Goal: Navigation & Orientation: Find specific page/section

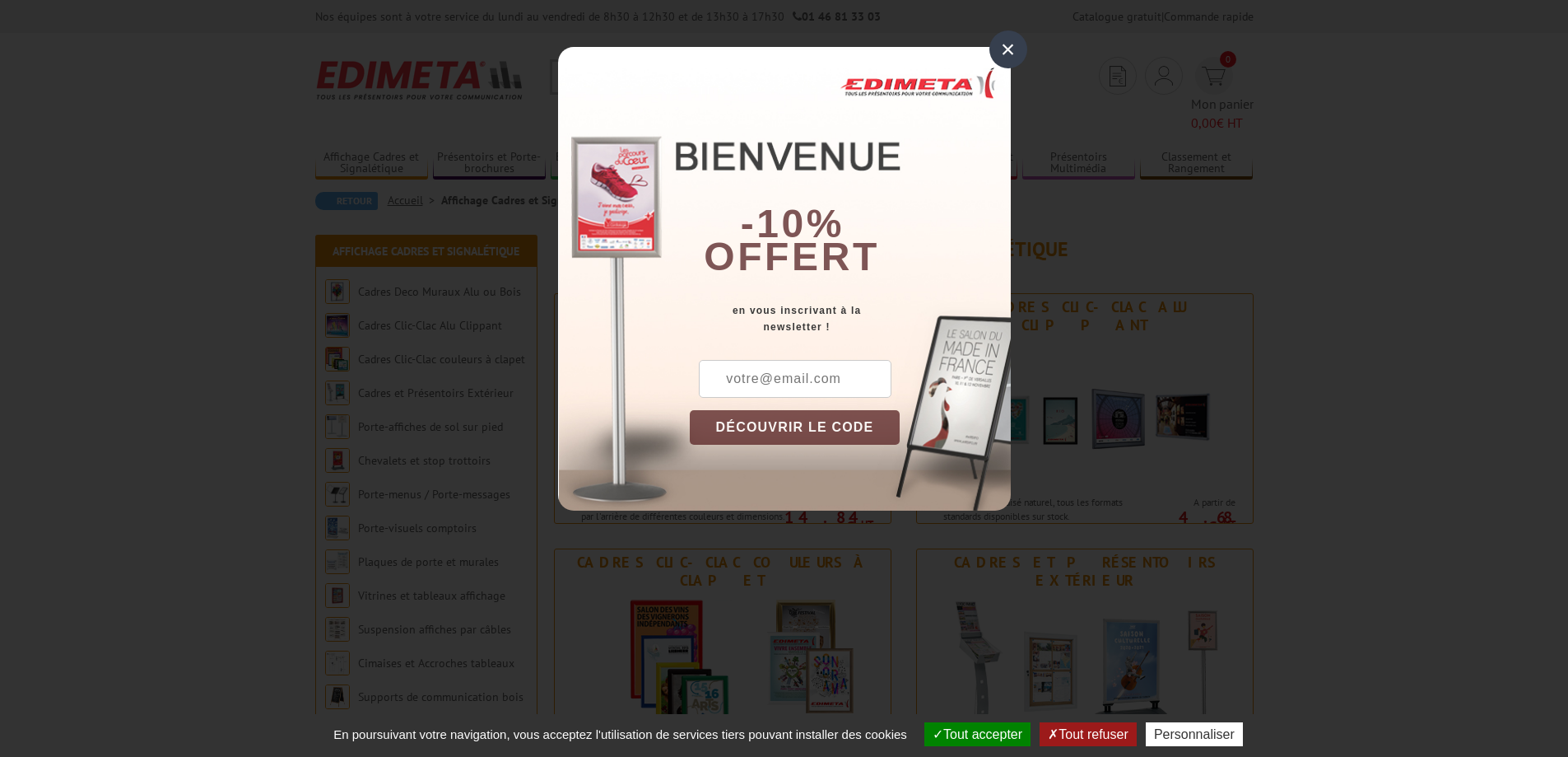
click at [1008, 44] on div "×" at bounding box center [1008, 49] width 38 height 38
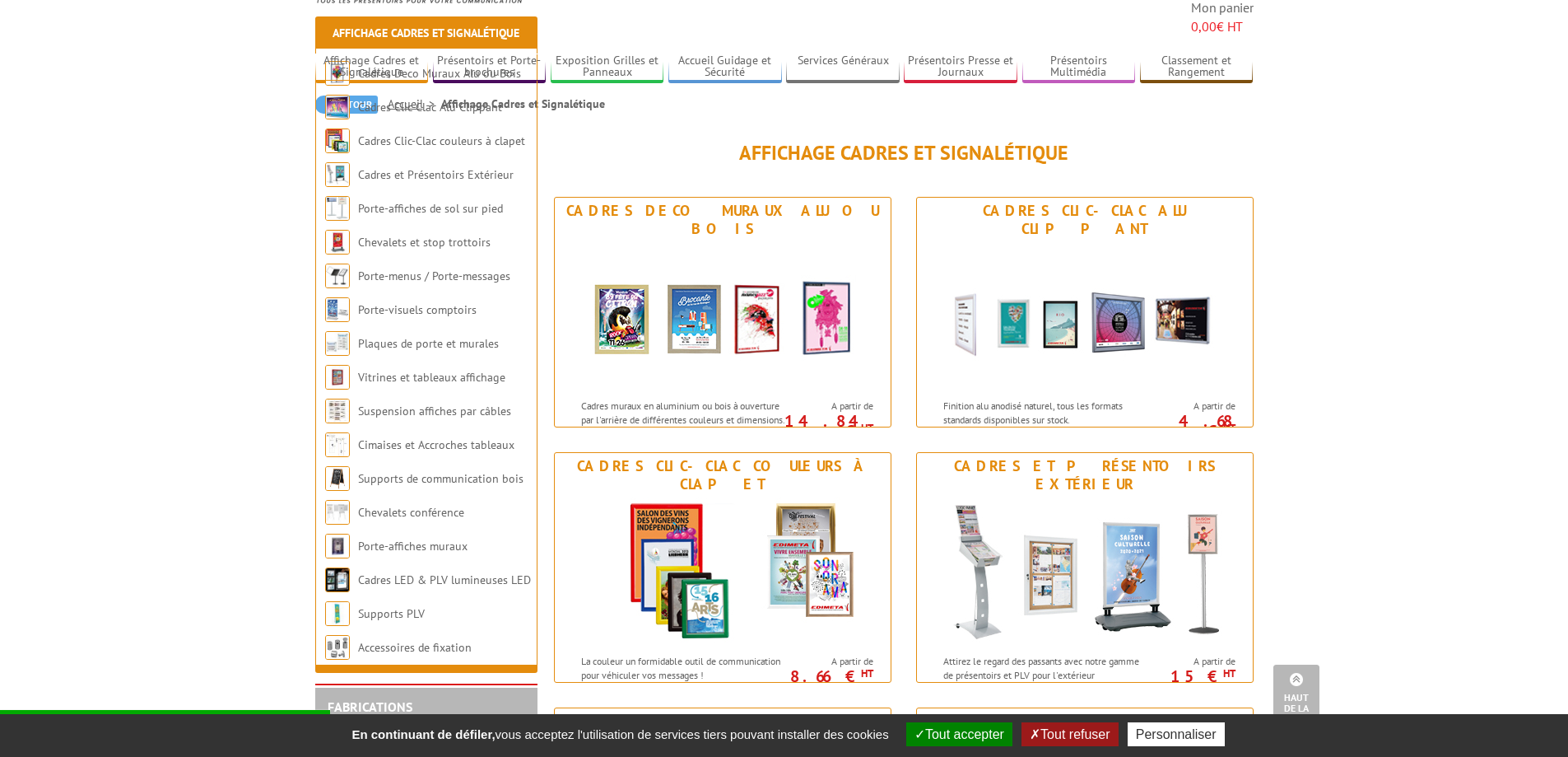
scroll to position [83, 0]
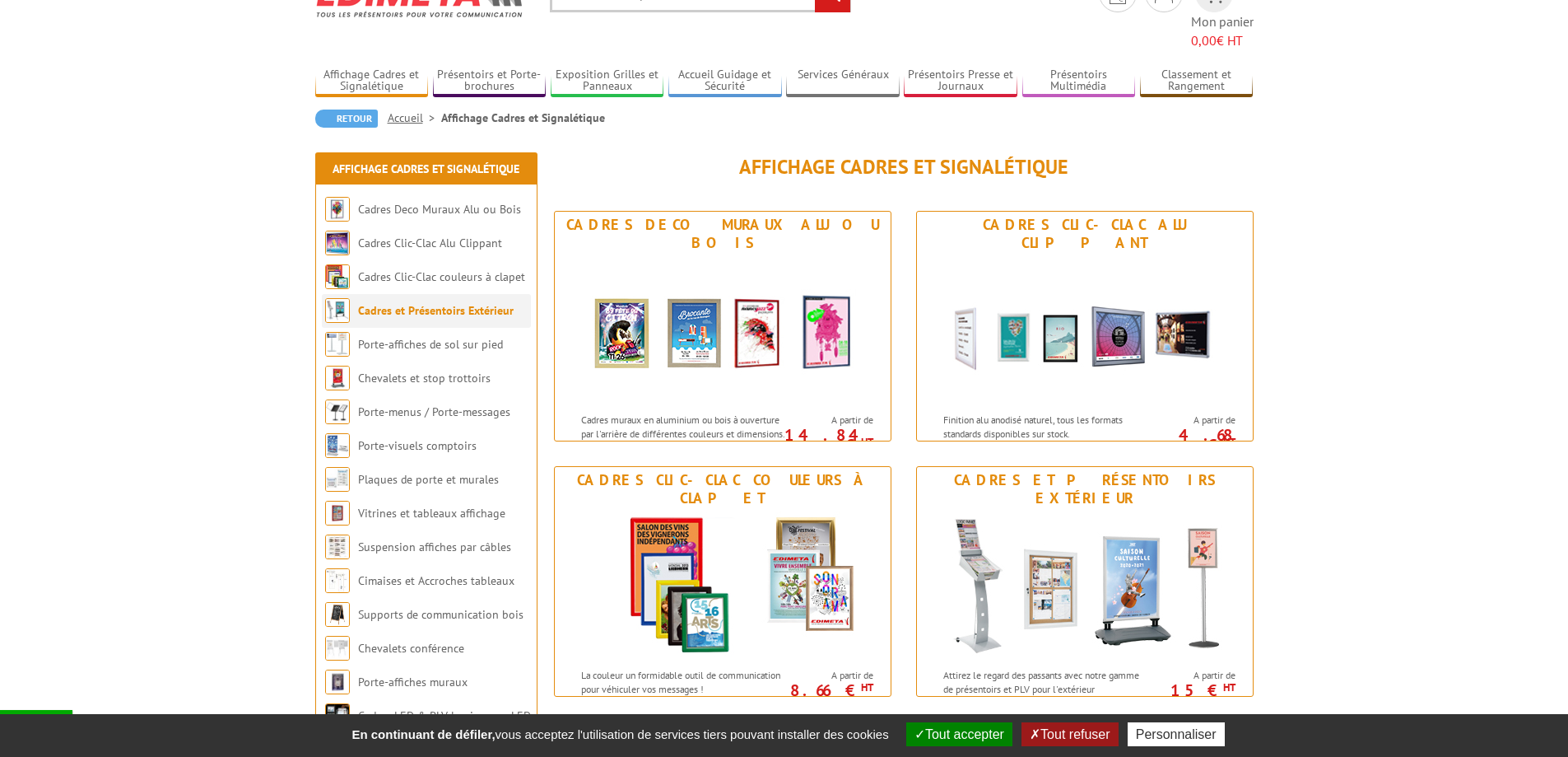
click at [389, 303] on link "Cadres et Présentoirs Extérieur" at bounding box center [436, 310] width 155 height 15
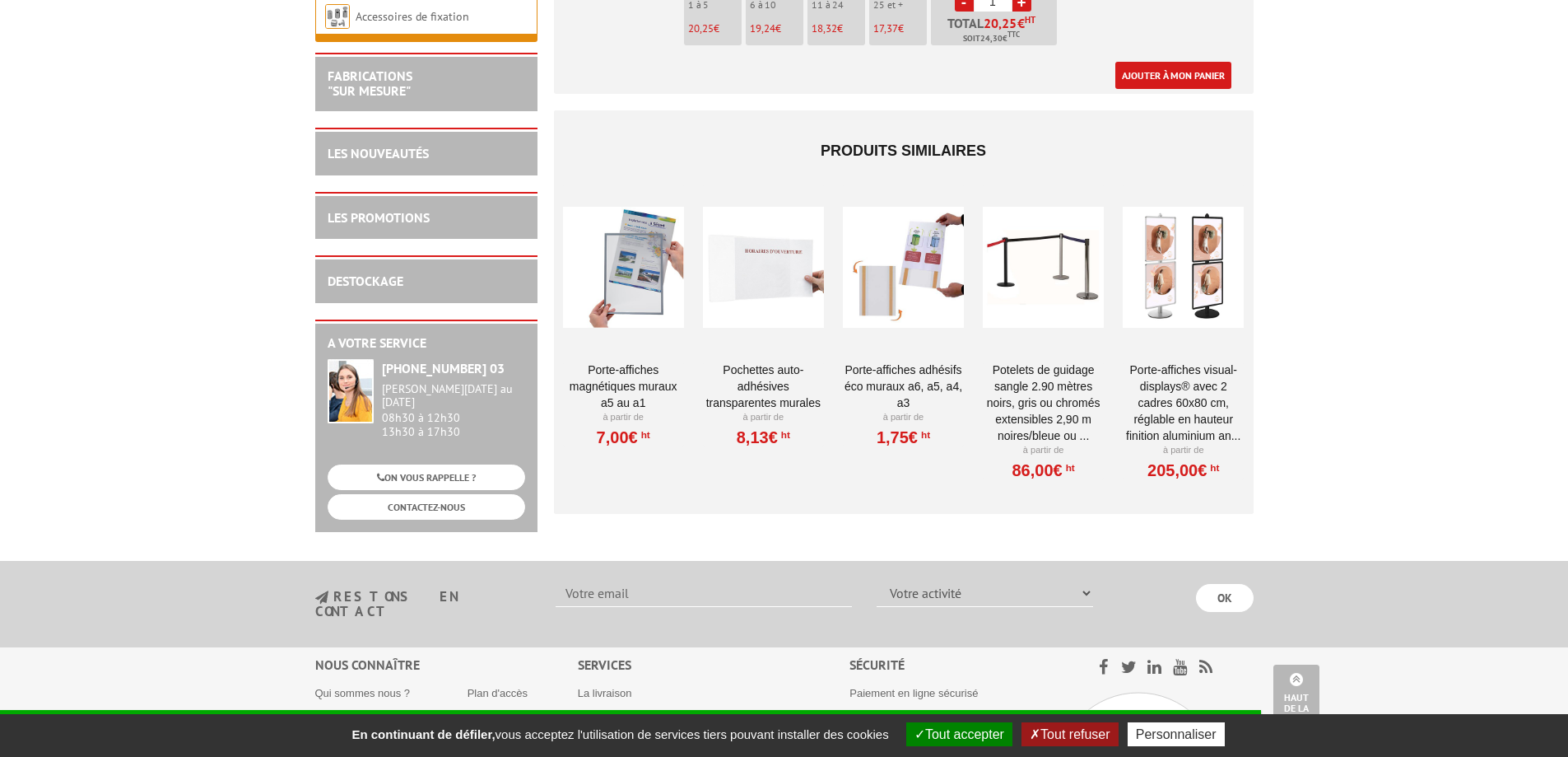
scroll to position [1565, 0]
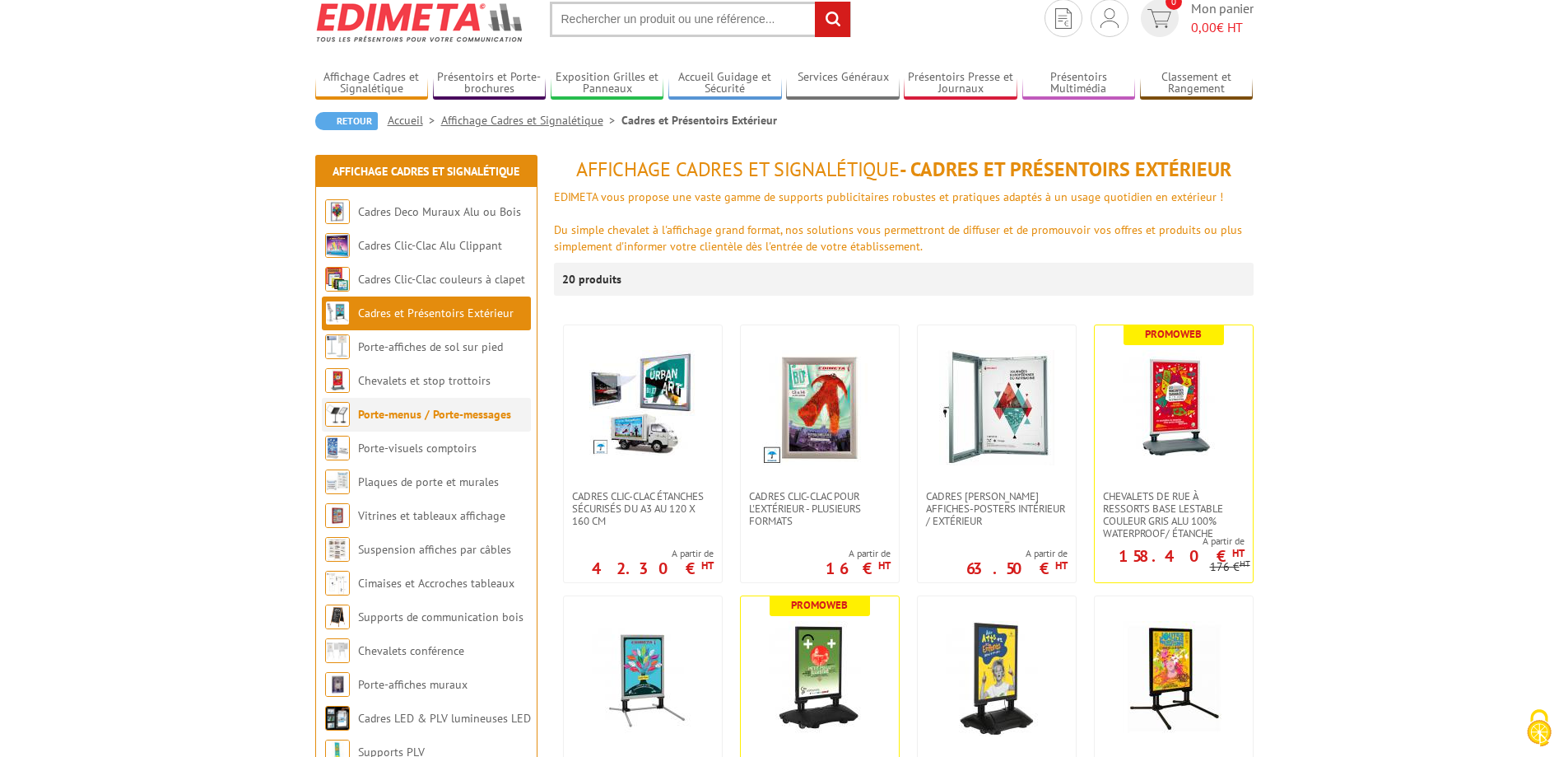
scroll to position [83, 0]
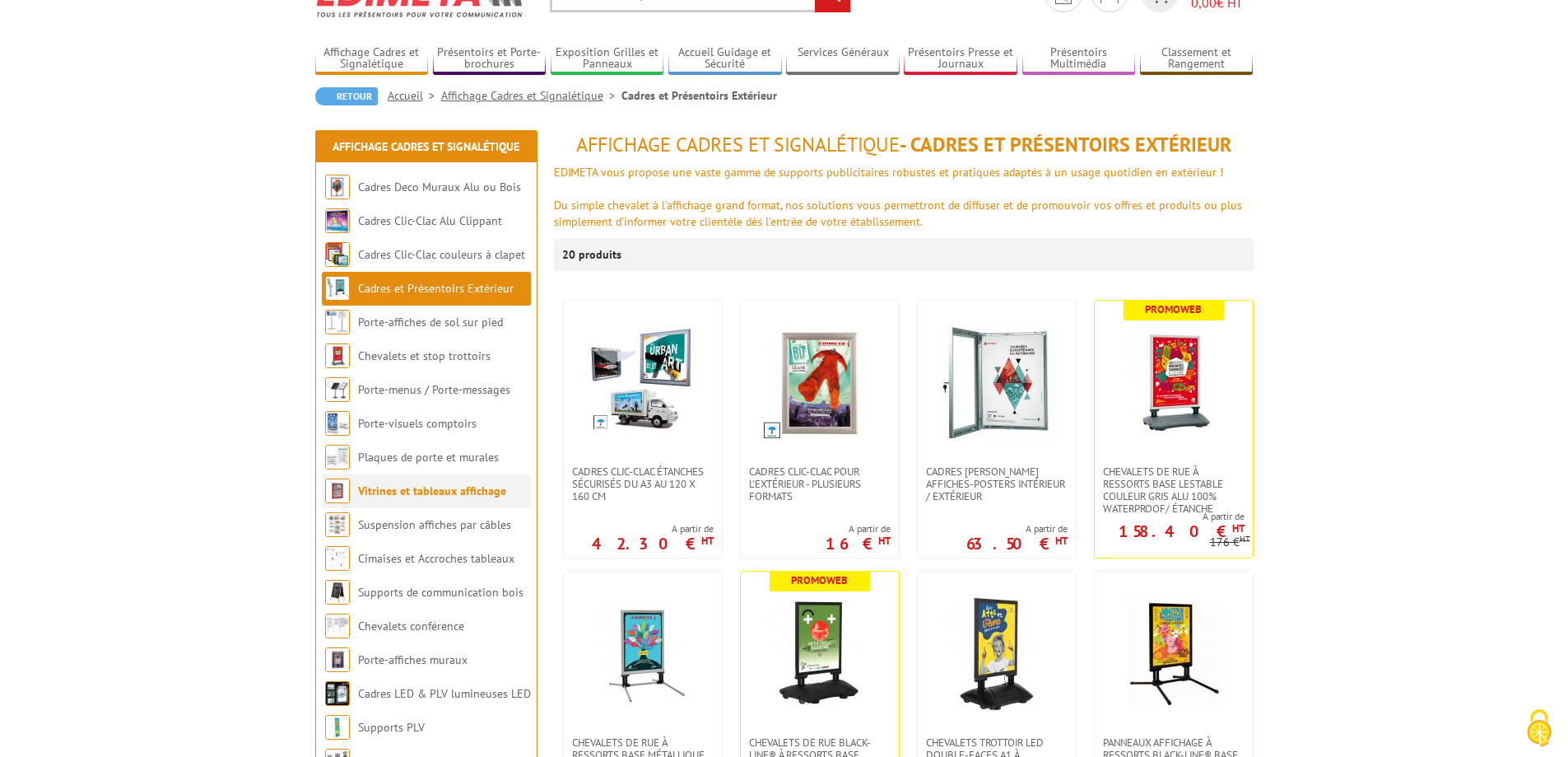
click at [405, 484] on link "Vitrines et tableaux affichage" at bounding box center [432, 491] width 148 height 15
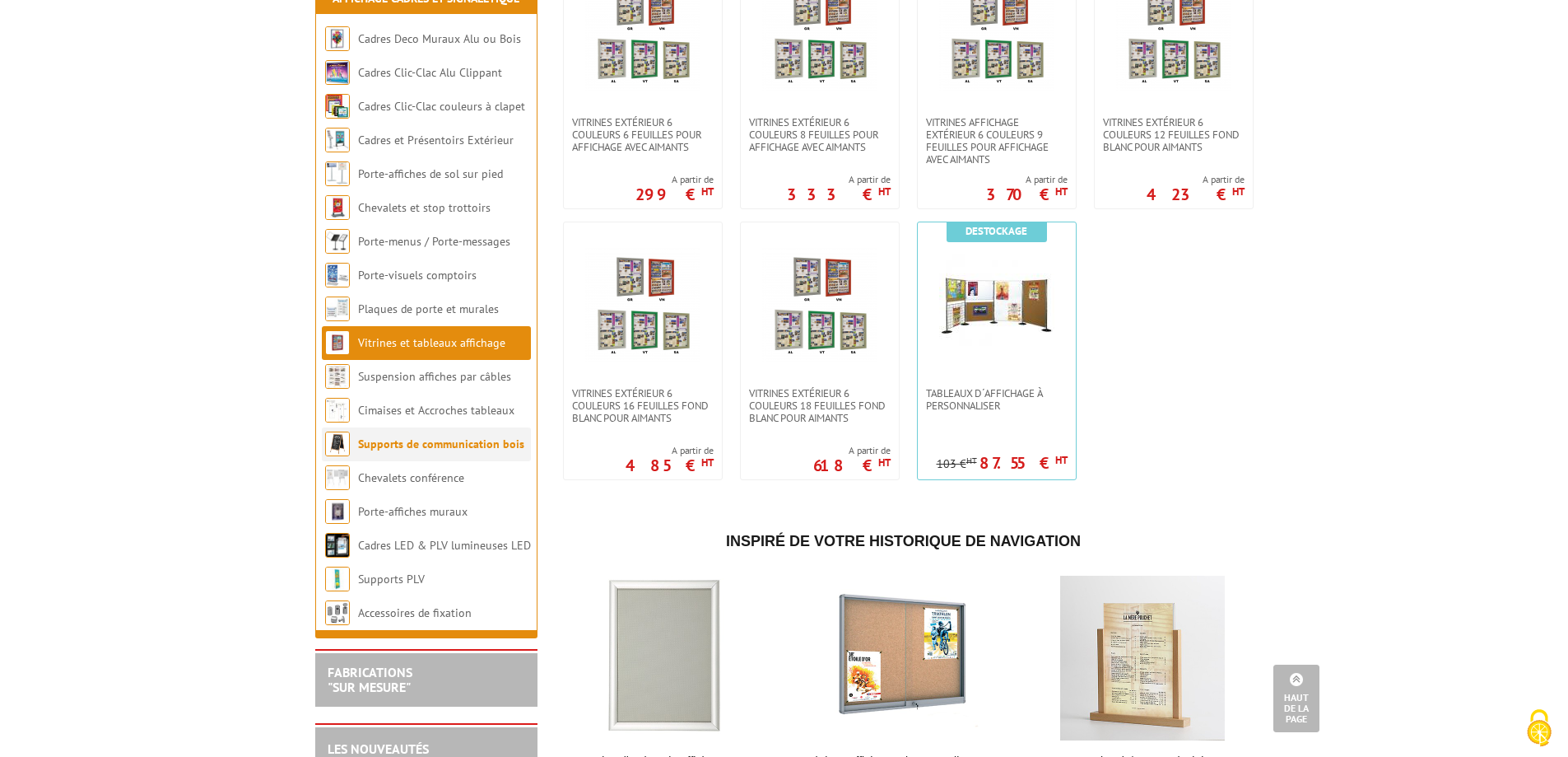
scroll to position [1565, 0]
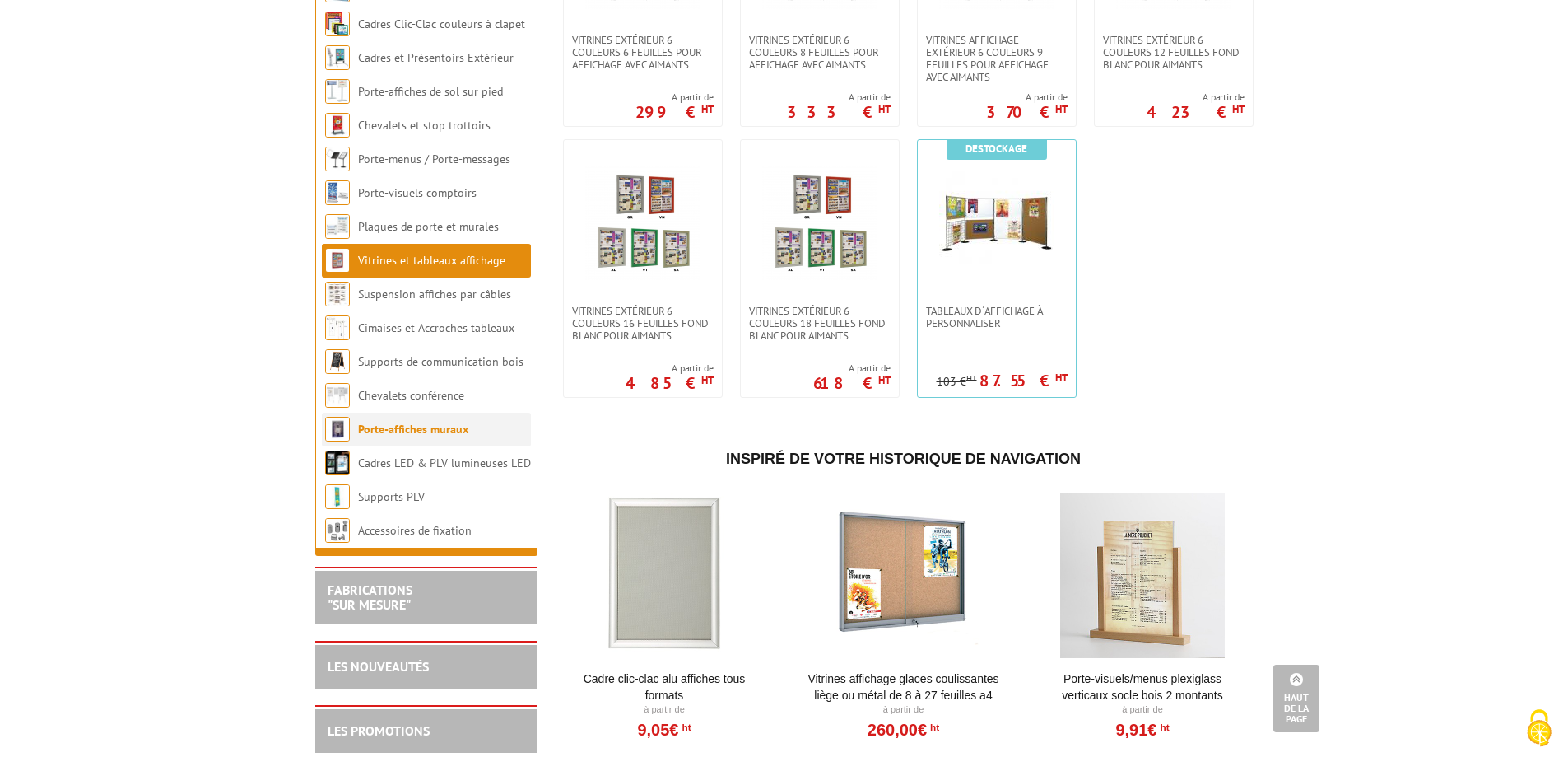
click at [413, 434] on link "Porte-affiches muraux" at bounding box center [414, 429] width 110 height 15
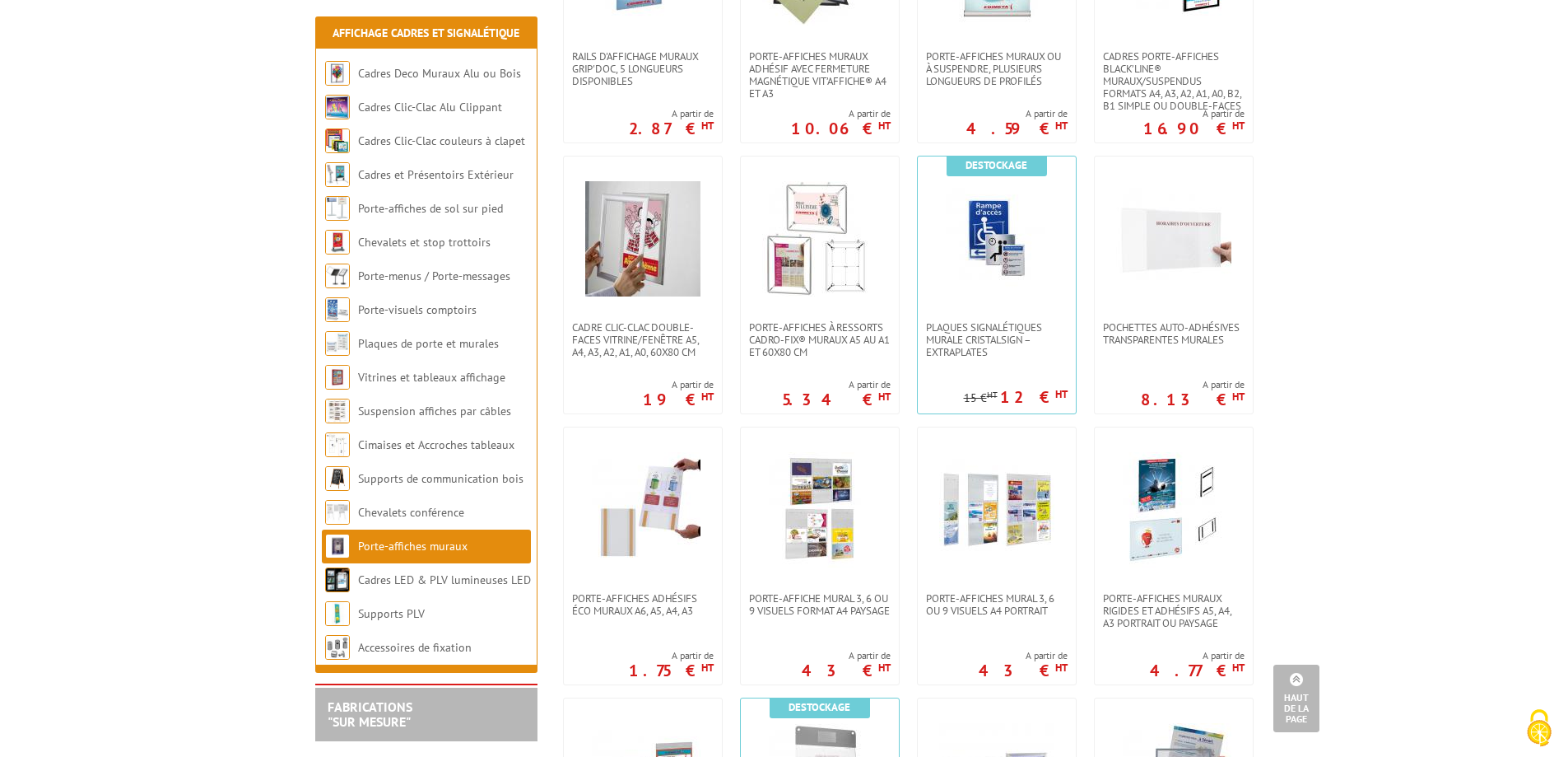
scroll to position [785, 0]
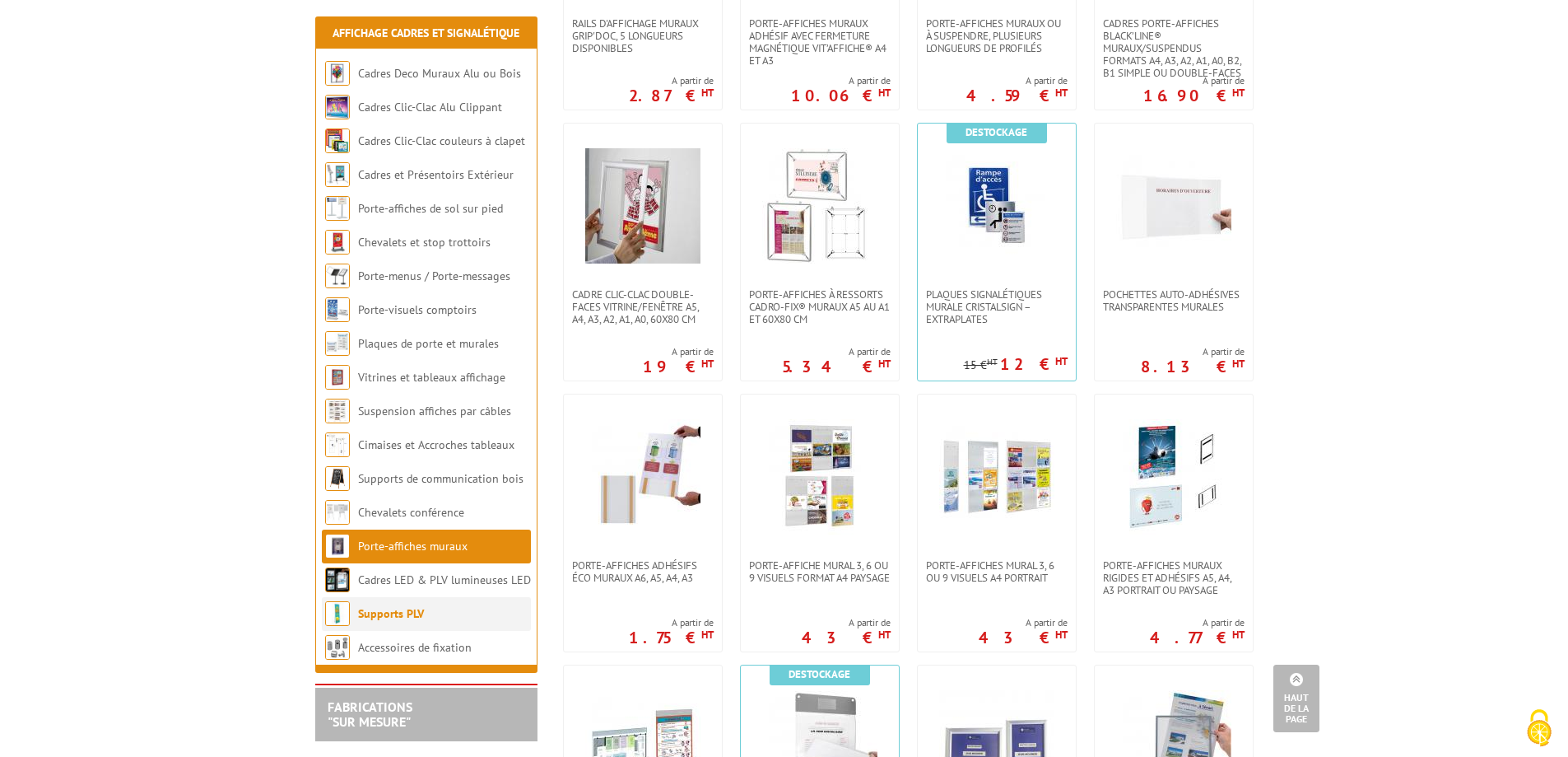
click at [422, 606] on link "Supports PLV" at bounding box center [391, 613] width 66 height 15
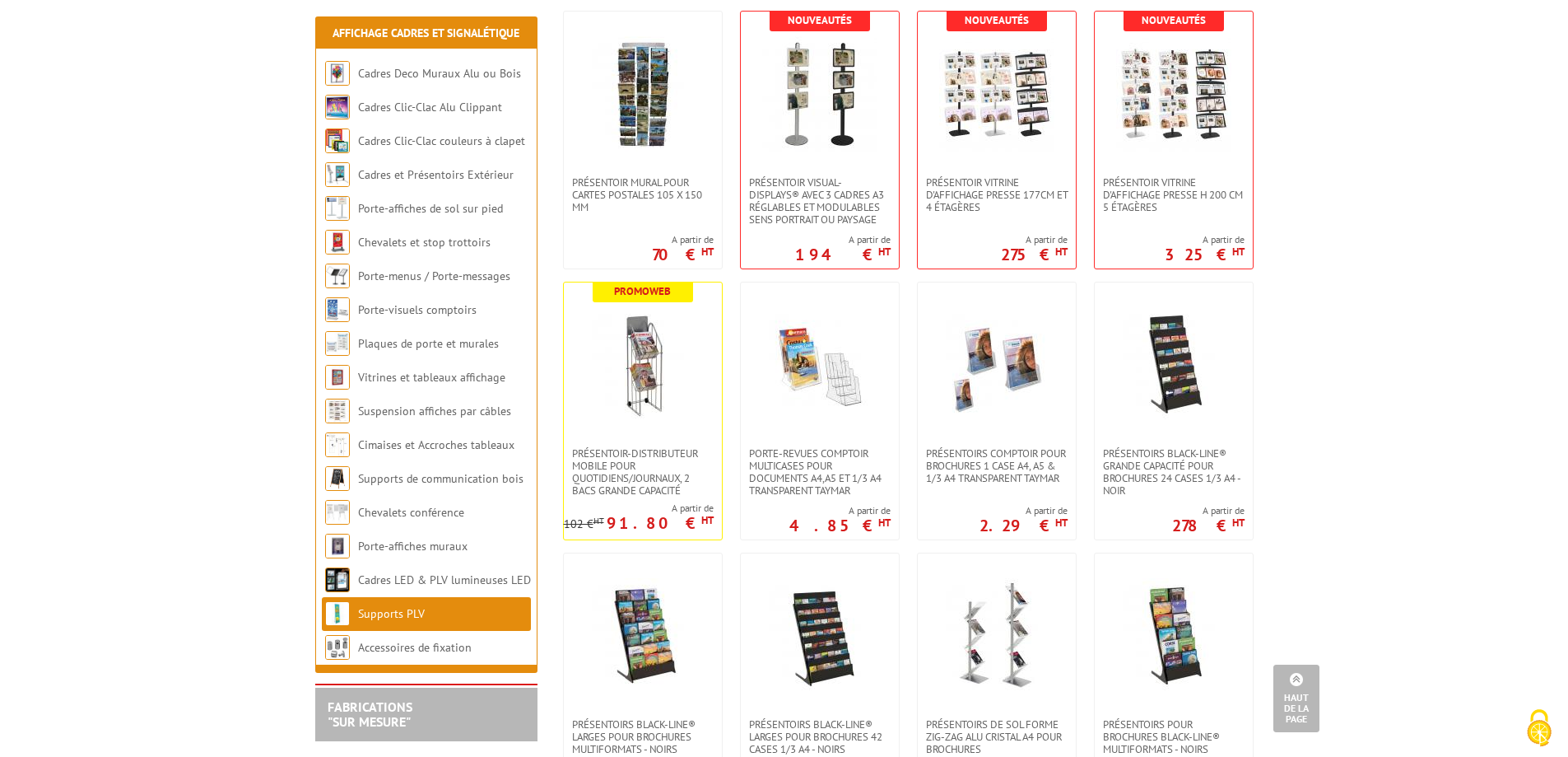
scroll to position [3293, 0]
